Goal: Navigation & Orientation: Find specific page/section

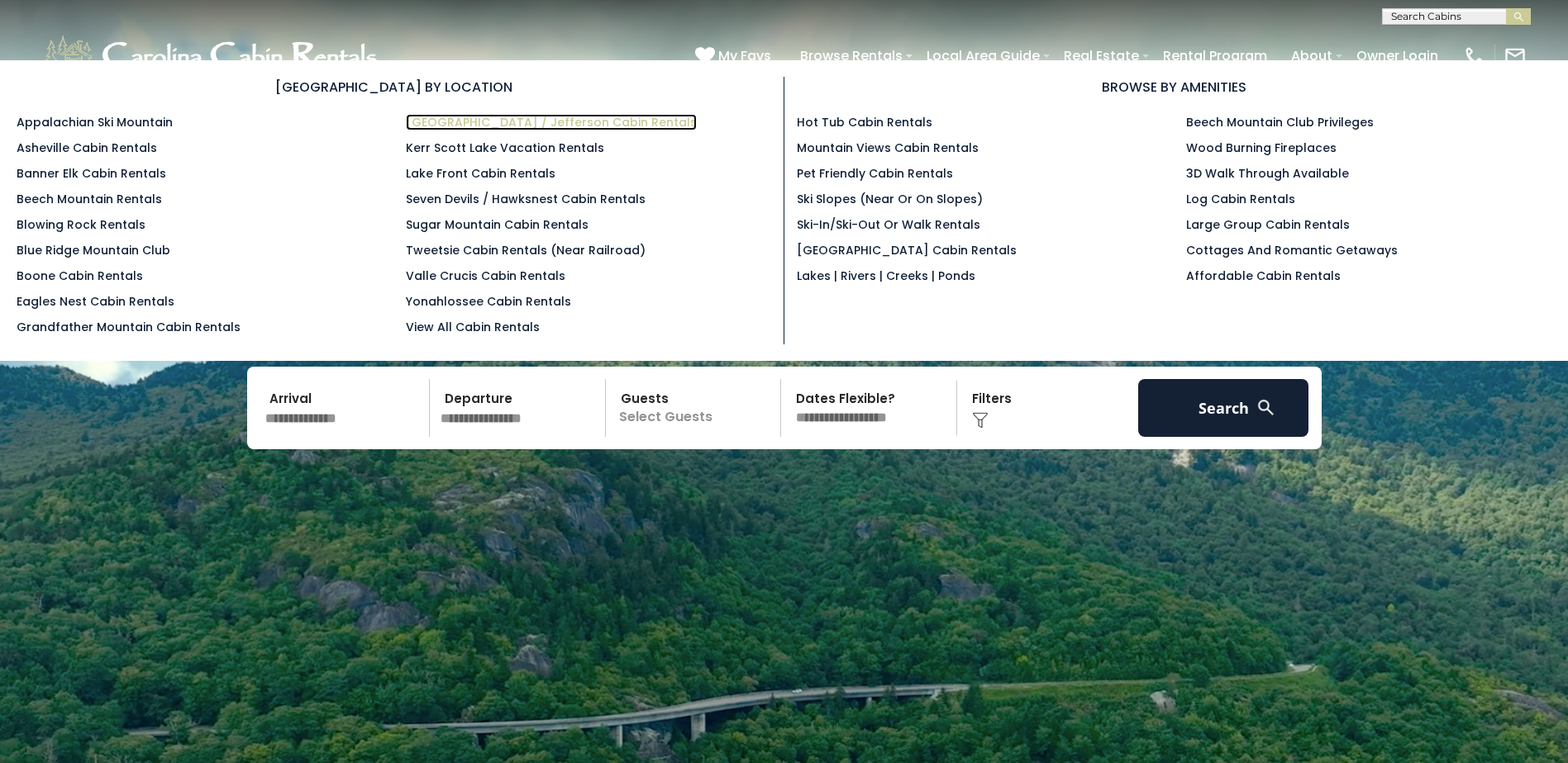
click at [445, 121] on link "[GEOGRAPHIC_DATA] / Jefferson Cabin Rentals" at bounding box center [551, 122] width 291 height 16
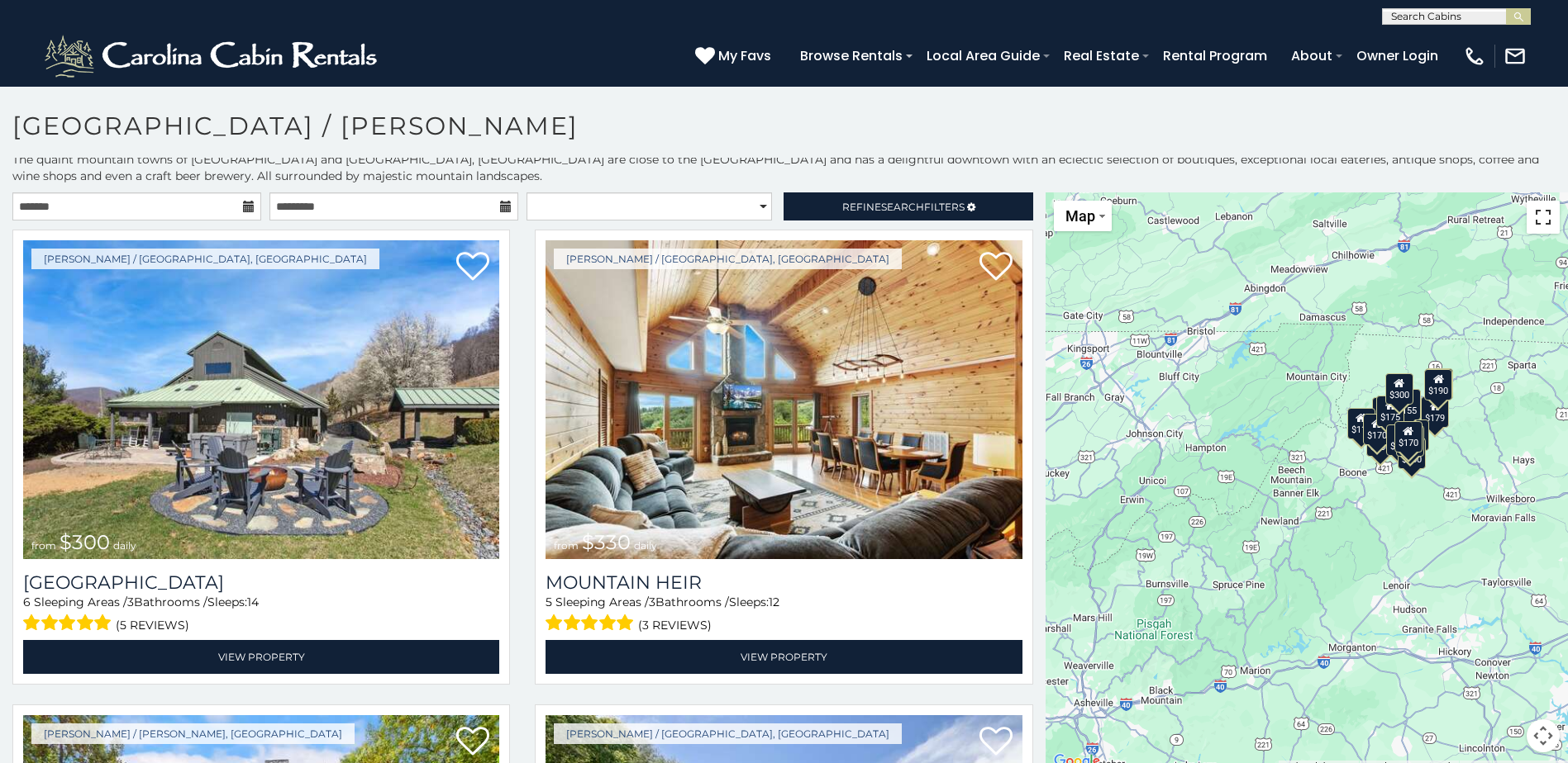
click at [1538, 218] on button "Toggle fullscreen view" at bounding box center [1543, 217] width 33 height 33
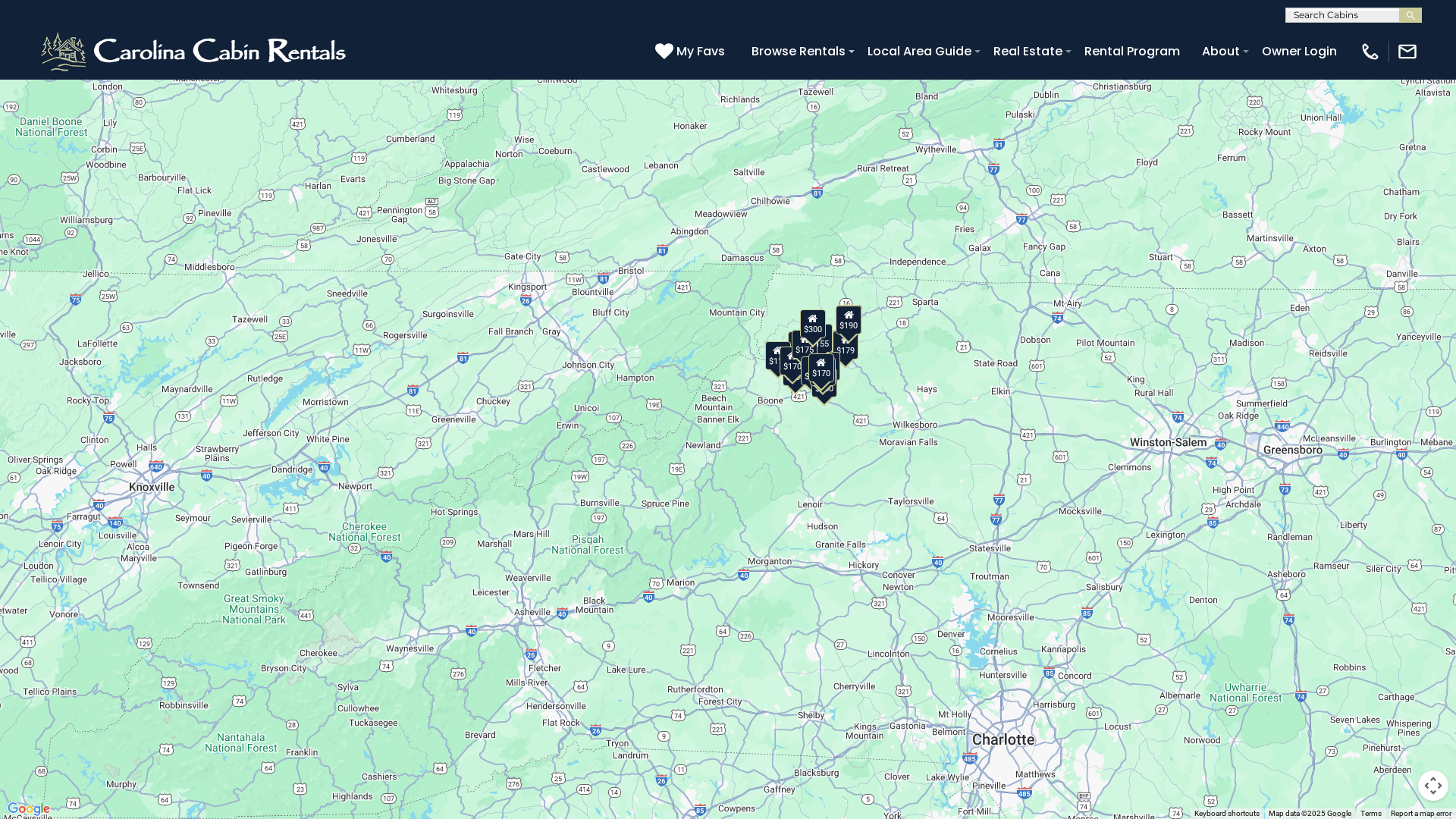
click at [1428, 26] on button "Toggle fullscreen view" at bounding box center [1433, 22] width 30 height 30
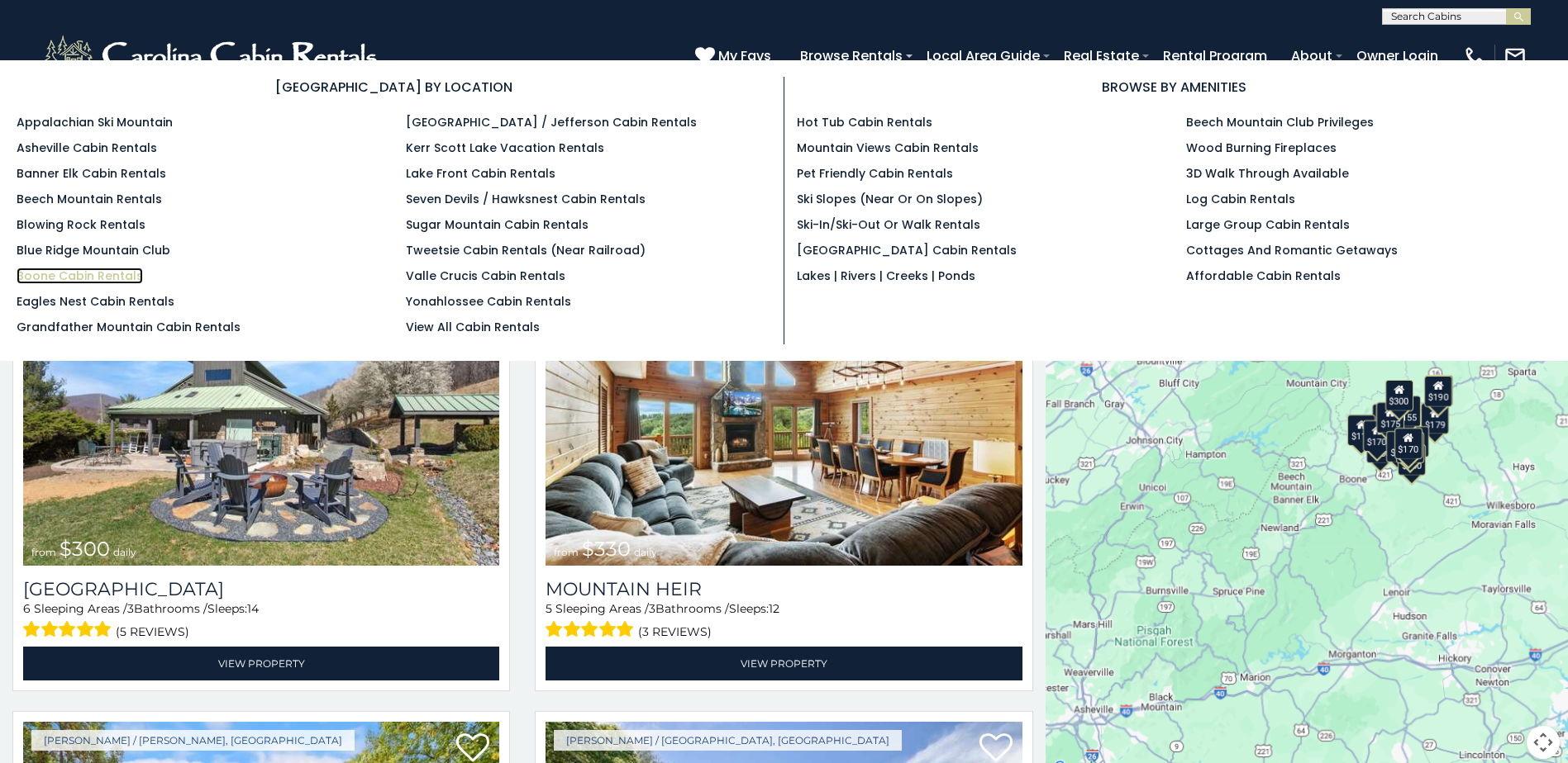
click at [41, 271] on link "Boone Cabin Rentals" at bounding box center [79, 276] width 126 height 16
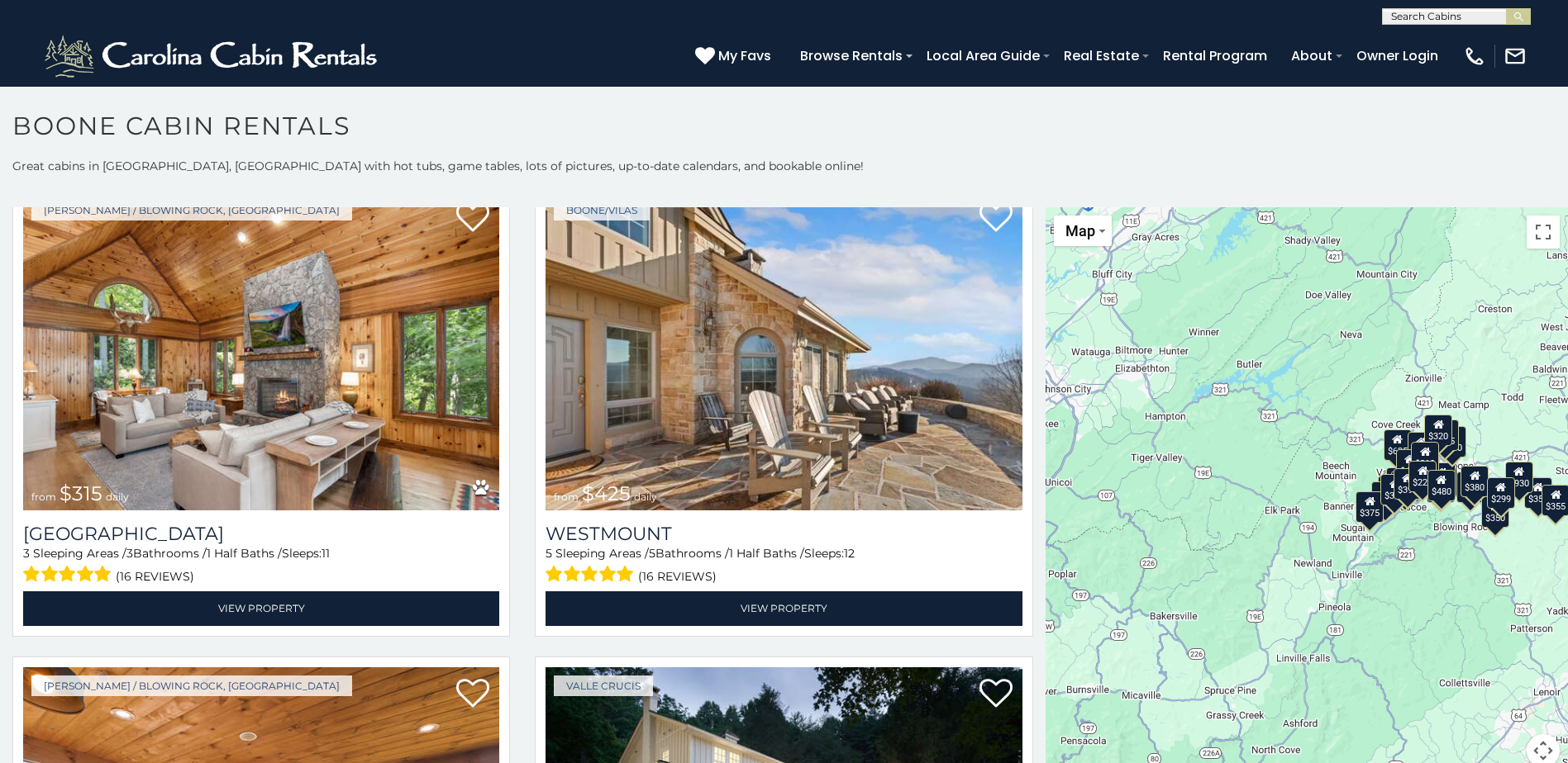
scroll to position [898, 0]
